Goal: Transaction & Acquisition: Purchase product/service

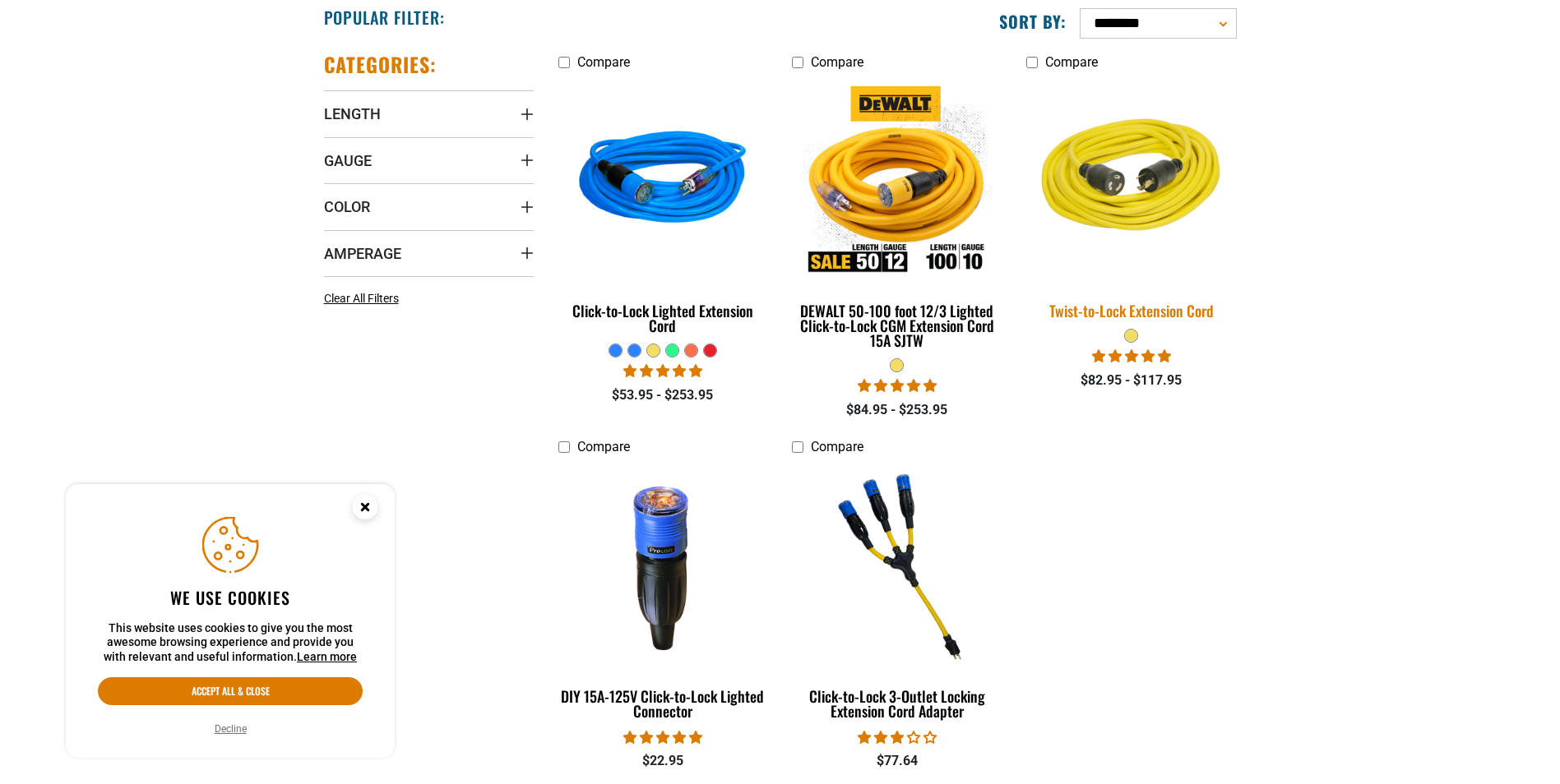
scroll to position [493, 0]
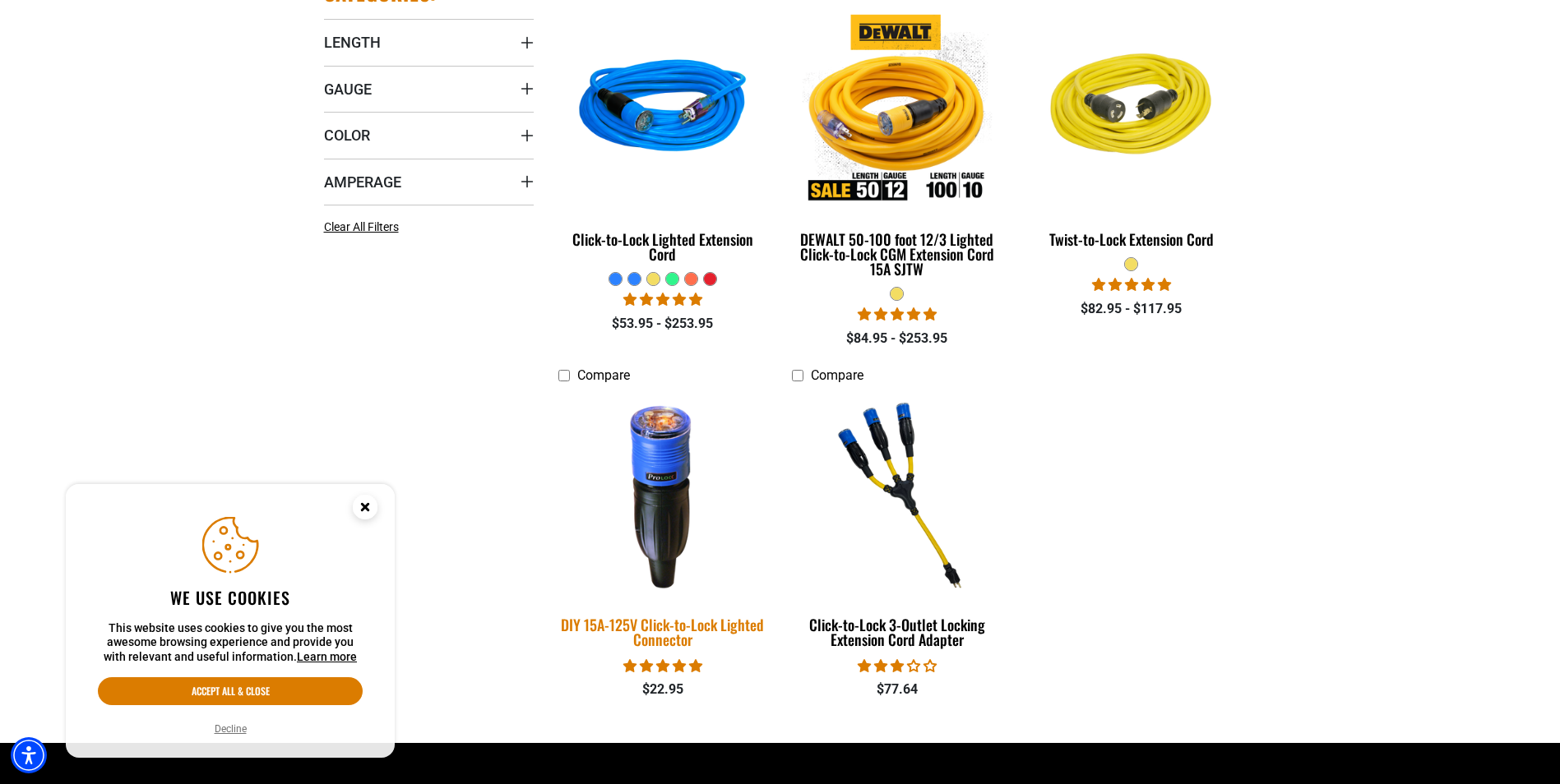
click at [645, 626] on div "DIY 15A-125V Click-to-Lock Lighted Connector" at bounding box center [662, 632] width 210 height 30
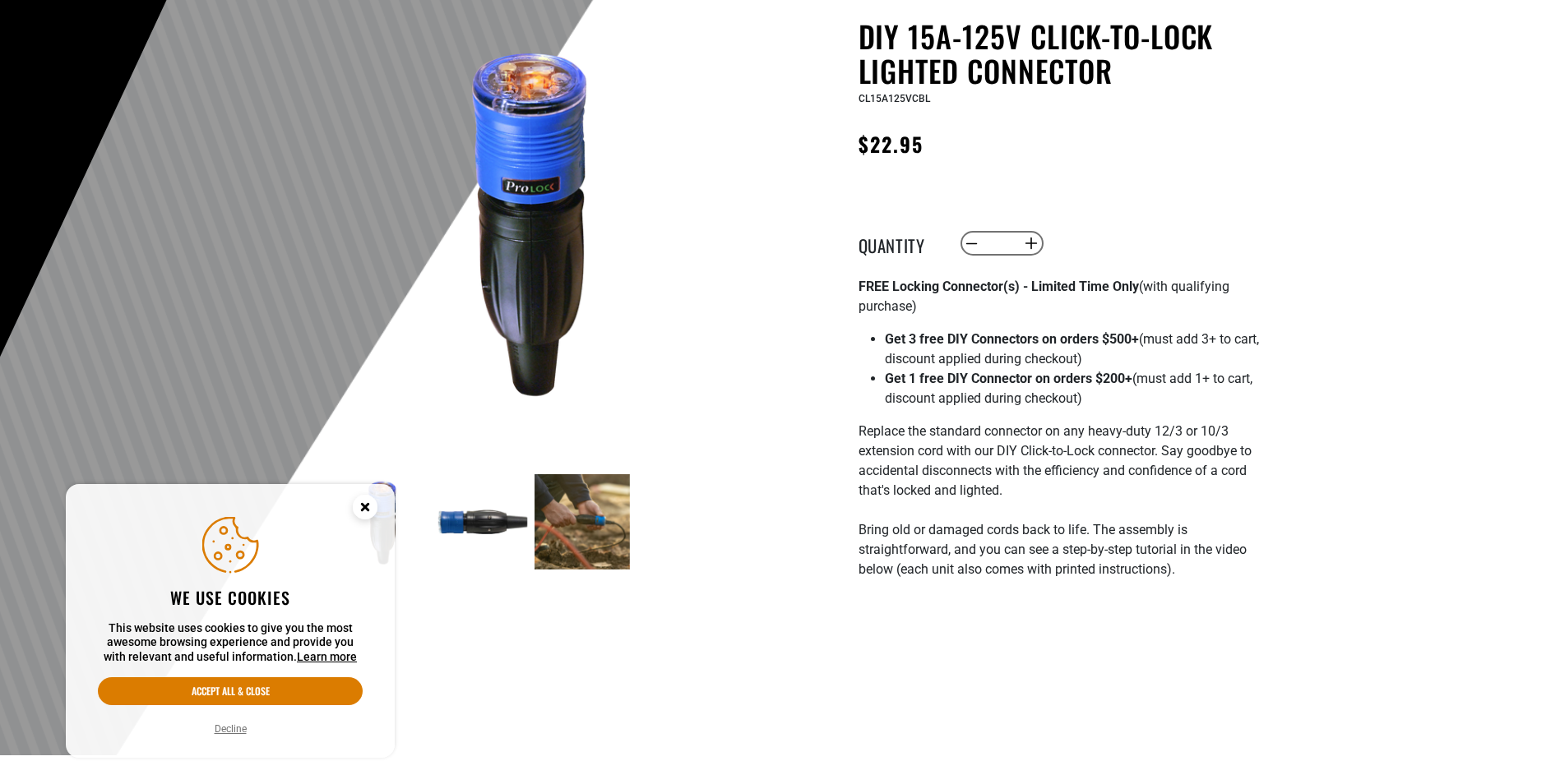
scroll to position [165, 0]
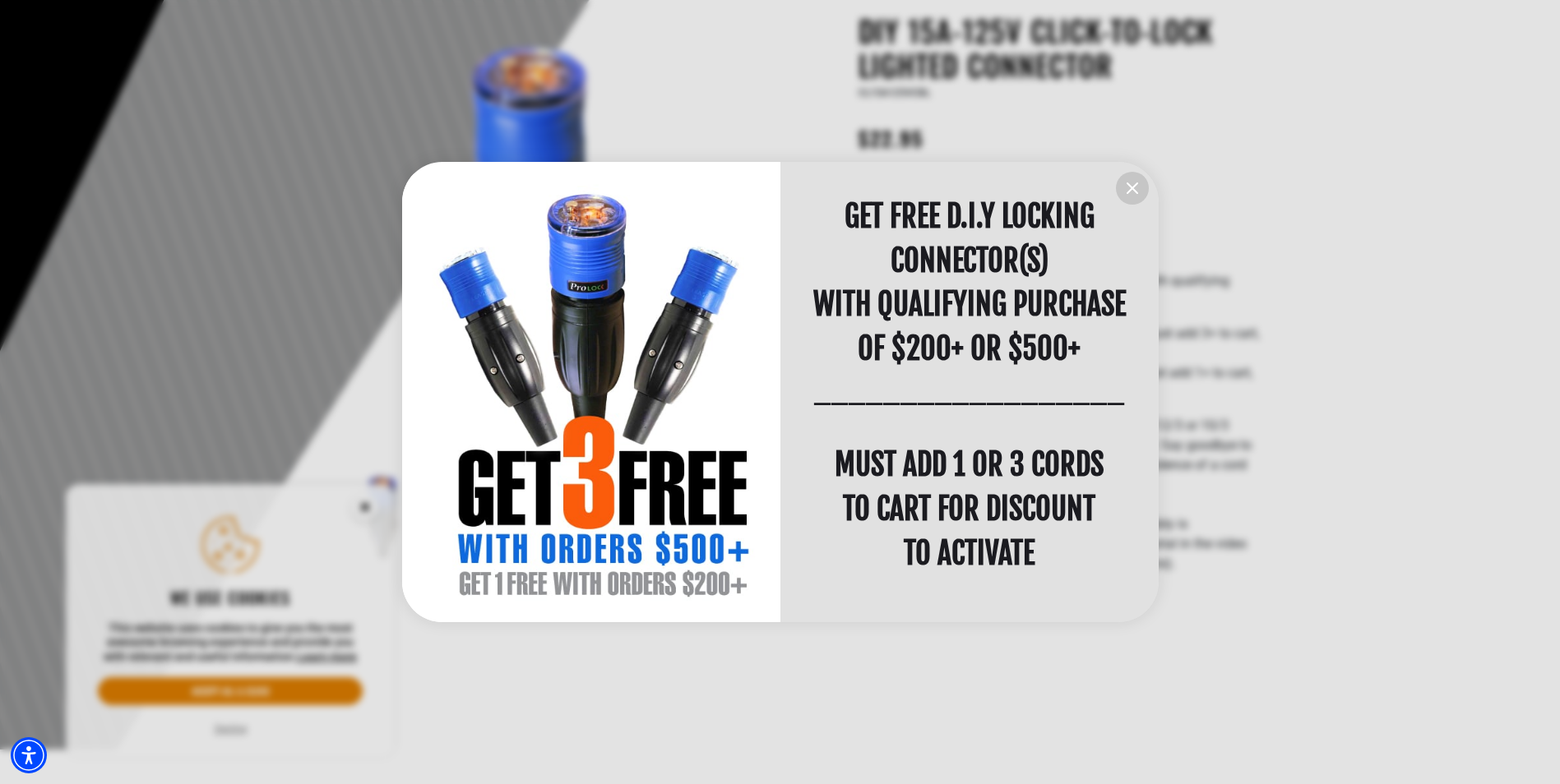
click at [1129, 194] on icon "information" at bounding box center [1133, 189] width 20 height 20
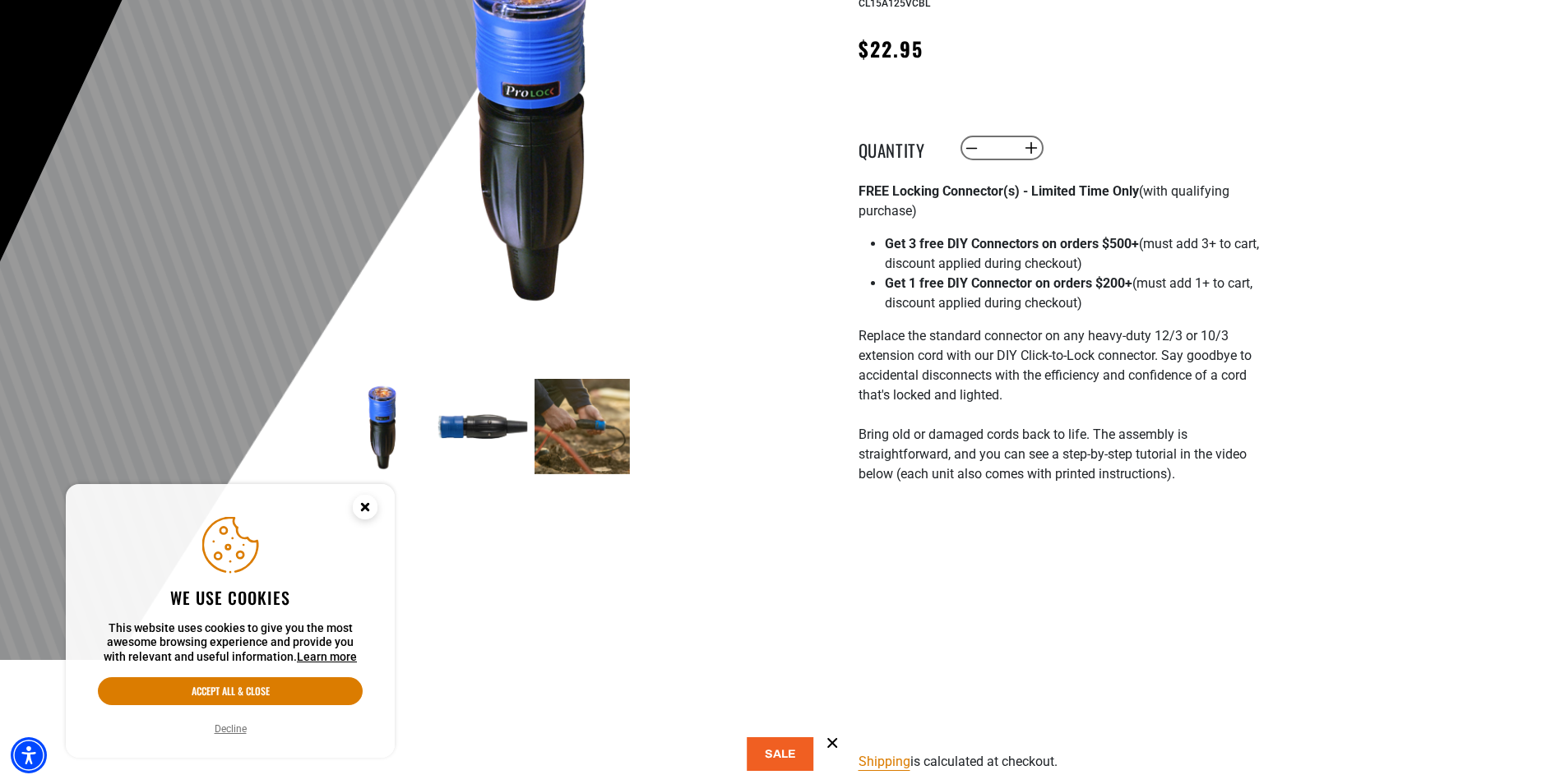
scroll to position [493, 0]
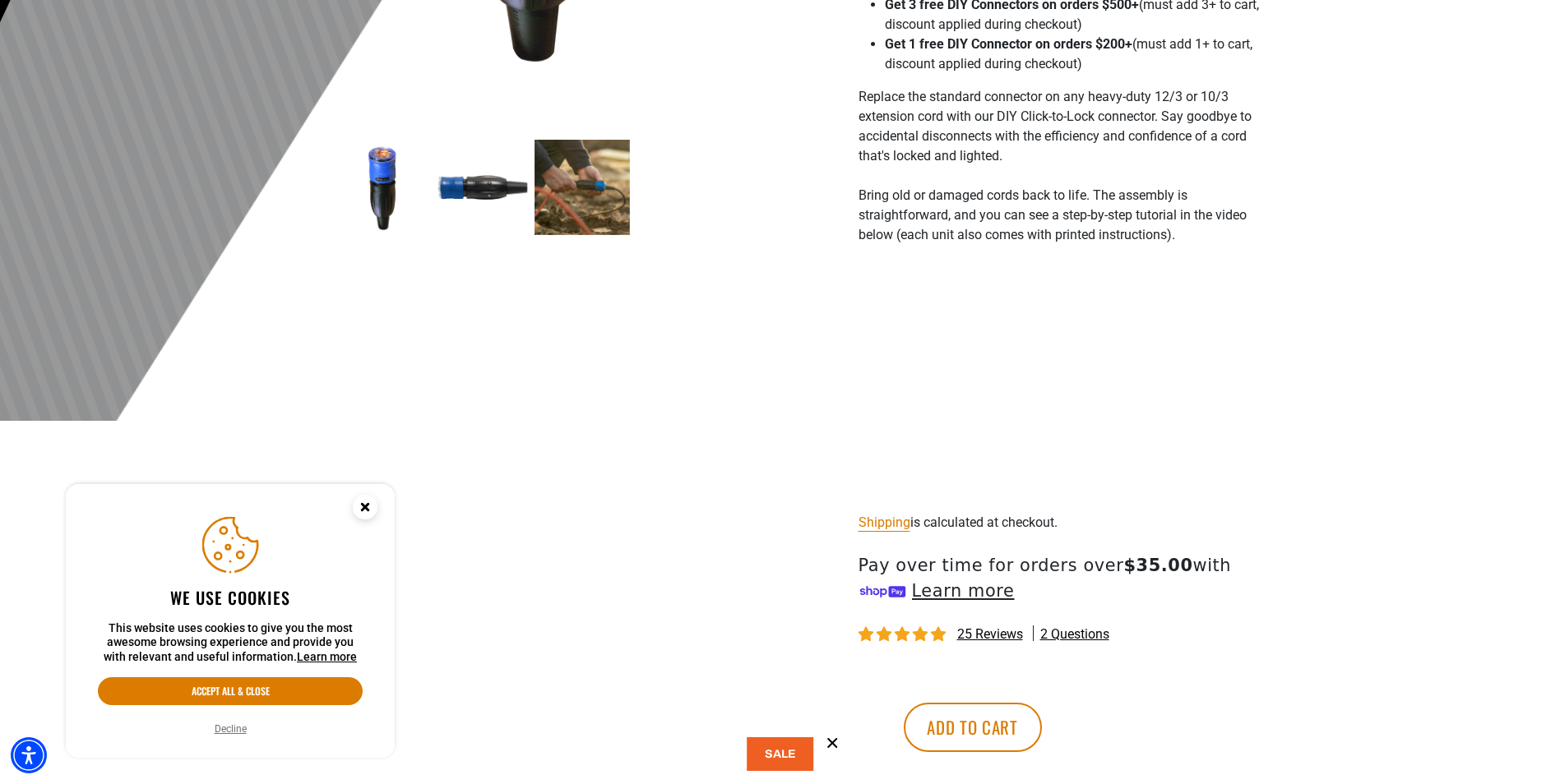
click at [1350, 388] on div at bounding box center [780, 18] width 1560 height 806
